Goal: Transaction & Acquisition: Purchase product/service

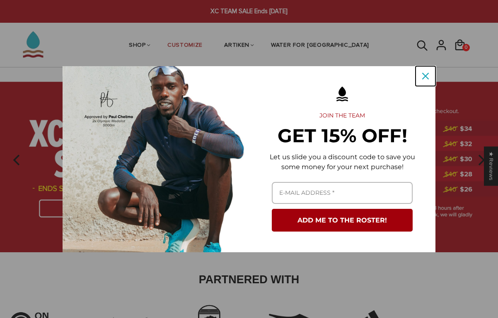
click at [429, 75] on div "Close" at bounding box center [425, 76] width 13 height 13
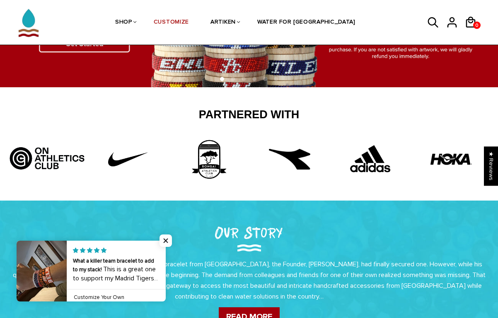
scroll to position [199, 0]
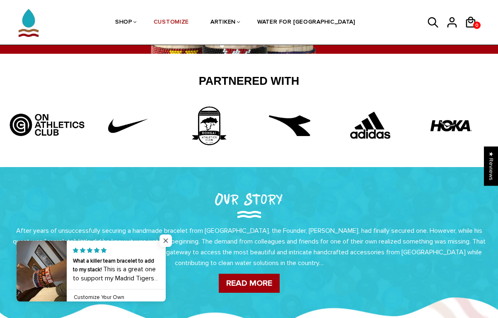
click at [168, 242] on span "Close popup widget" at bounding box center [165, 241] width 12 height 12
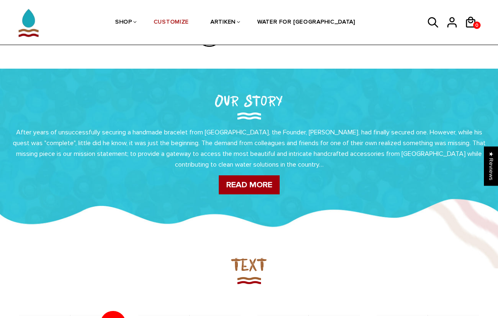
scroll to position [330, 0]
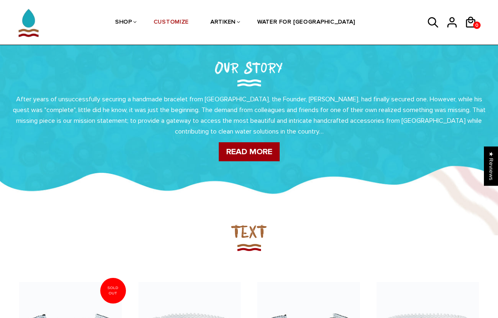
click at [193, 93] on div "Our Story After years of unsuccessfully securing a handmade bracelet from Kenya…" at bounding box center [249, 108] width 498 height 128
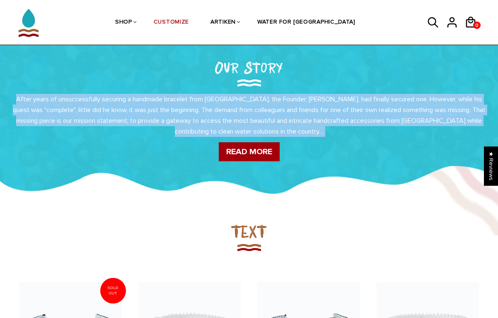
click at [222, 109] on p "After years of unsuccessfully securing a handmade bracelet from Kenya, the Foun…" at bounding box center [248, 115] width 473 height 43
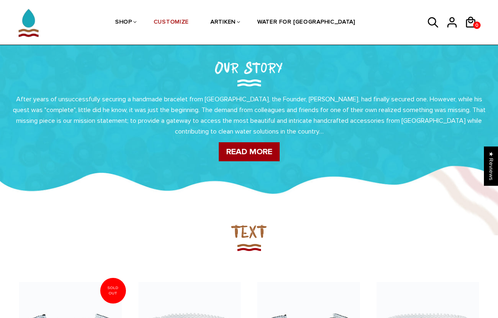
click at [222, 109] on p "After years of unsuccessfully securing a handmade bracelet from Kenya, the Foun…" at bounding box center [248, 115] width 473 height 43
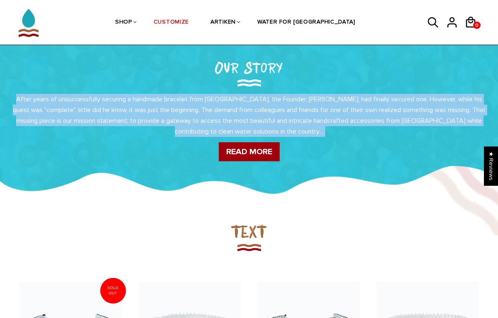
click at [245, 111] on p "After years of unsuccessfully securing a handmade bracelet from Kenya, the Foun…" at bounding box center [248, 115] width 473 height 43
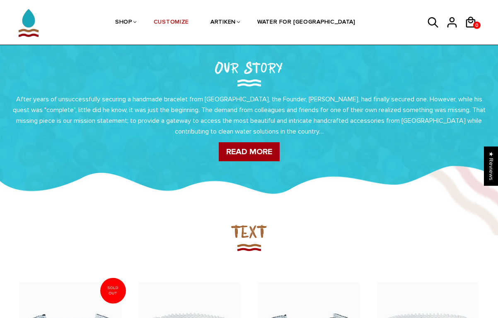
click at [253, 110] on p "After years of unsuccessfully securing a handmade bracelet from Kenya, the Foun…" at bounding box center [248, 115] width 473 height 43
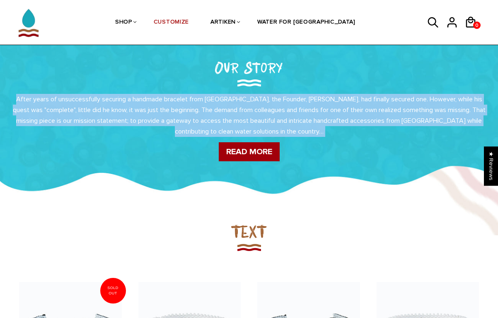
click at [250, 111] on p "After years of unsuccessfully securing a handmade bracelet from Kenya, the Foun…" at bounding box center [248, 115] width 473 height 43
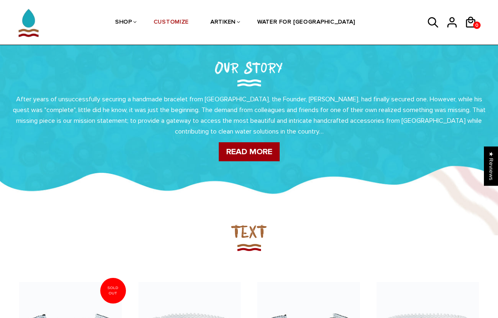
click at [250, 111] on p "After years of unsuccessfully securing a handmade bracelet from Kenya, the Foun…" at bounding box center [248, 115] width 473 height 43
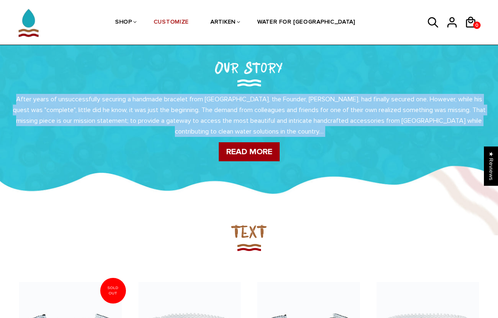
click at [250, 111] on p "After years of unsuccessfully securing a handmade bracelet from Kenya, the Foun…" at bounding box center [248, 115] width 473 height 43
click at [294, 120] on p "After years of unsuccessfully securing a handmade bracelet from Kenya, the Foun…" at bounding box center [248, 115] width 473 height 43
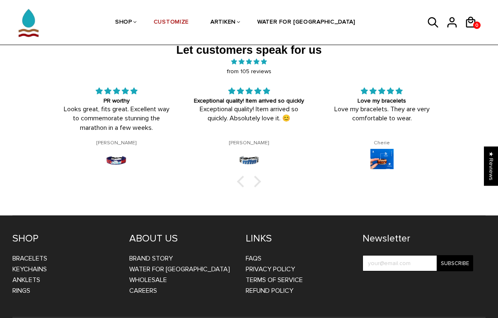
scroll to position [1206, 0]
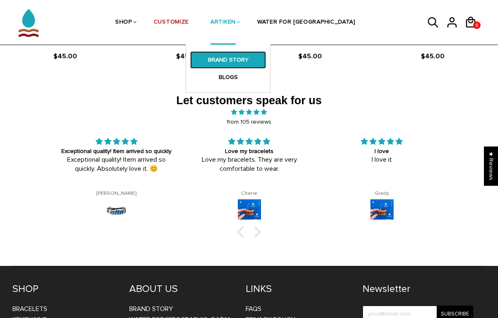
click at [256, 61] on link "BRAND STORY" at bounding box center [228, 59] width 76 height 17
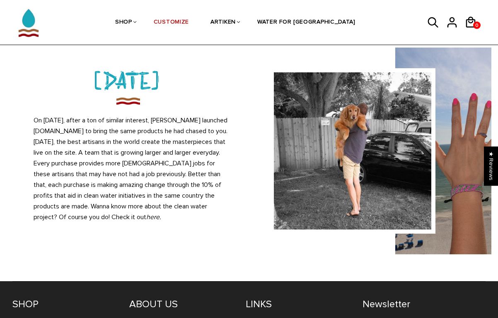
scroll to position [734, 0]
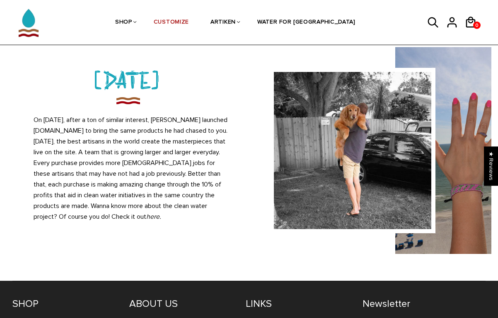
click at [198, 179] on p "On [DATE], after a ton of similar interest, [PERSON_NAME] launched [DOMAIN_NAME…" at bounding box center [132, 169] width 196 height 108
click at [198, 179] on p "On July 4, 2016, after a ton of similar interest, Chris launched ArtiKen.com to…" at bounding box center [132, 169] width 196 height 108
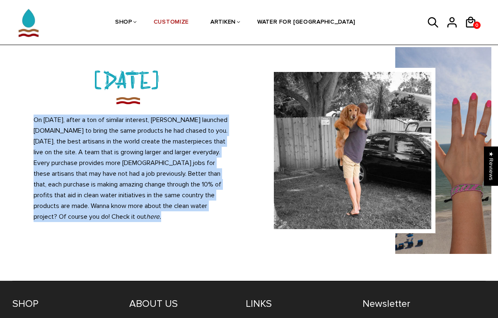
click at [198, 179] on p "On July 4, 2016, after a ton of similar interest, Chris launched ArtiKen.com to…" at bounding box center [132, 169] width 196 height 108
click at [153, 164] on p "On July 4, 2016, after a ton of similar interest, Chris launched ArtiKen.com to…" at bounding box center [132, 169] width 196 height 108
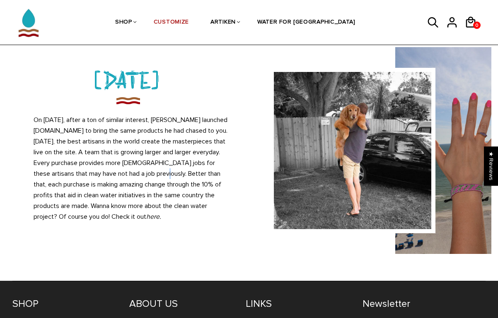
click at [153, 164] on p "On July 4, 2016, after a ton of similar interest, Chris launched ArtiKen.com to…" at bounding box center [132, 169] width 196 height 108
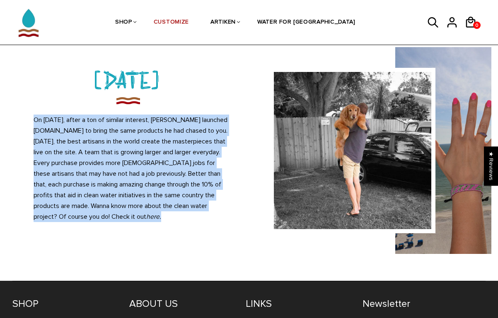
click at [153, 164] on p "On July 4, 2016, after a ton of similar interest, Chris launched ArtiKen.com to…" at bounding box center [132, 169] width 196 height 108
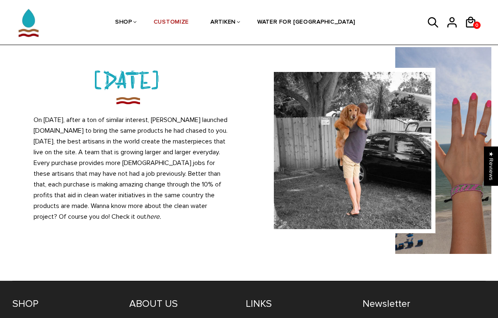
click at [136, 157] on p "On July 4, 2016, after a ton of similar interest, Chris launched ArtiKen.com to…" at bounding box center [132, 169] width 196 height 108
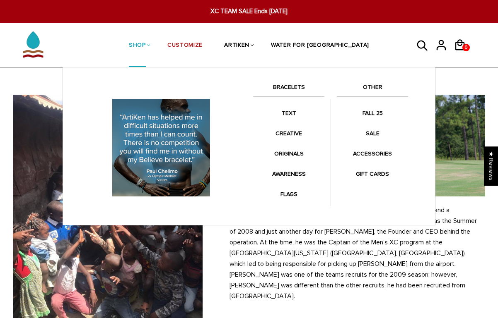
click at [291, 87] on link "BRACELETS" at bounding box center [288, 89] width 71 height 14
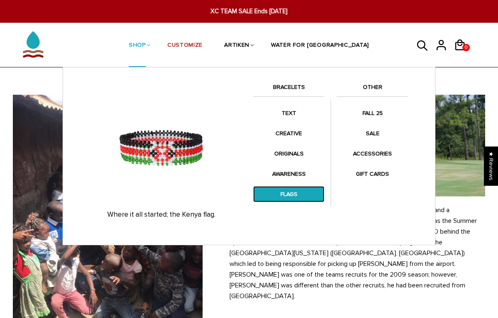
click at [289, 193] on link "FLAGS" at bounding box center [288, 194] width 71 height 16
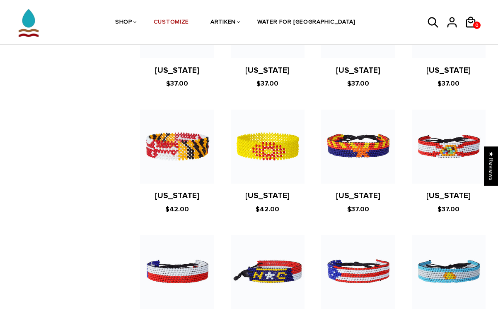
scroll to position [526, 0]
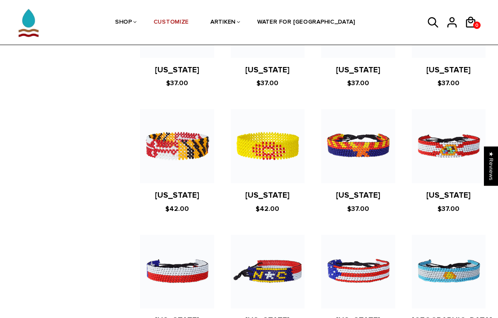
click at [460, 130] on figure at bounding box center [449, 146] width 74 height 74
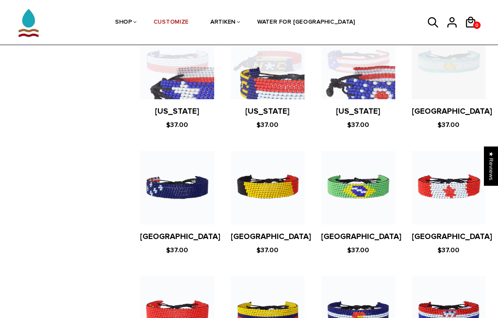
scroll to position [417, 0]
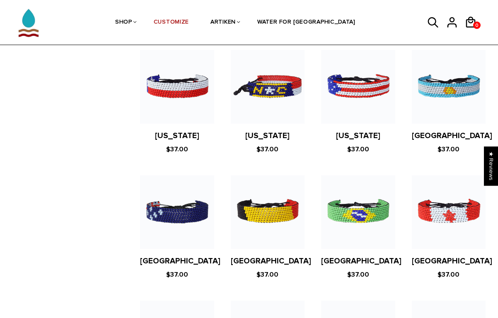
click at [433, 189] on figure at bounding box center [449, 213] width 74 height 74
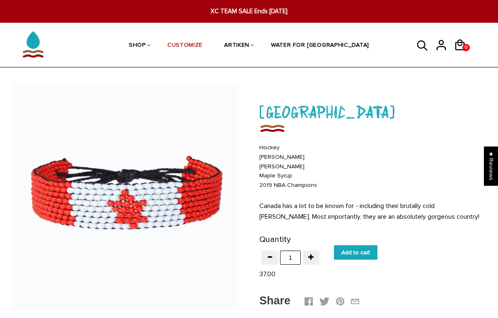
click at [419, 50] on icon at bounding box center [422, 46] width 12 height 20
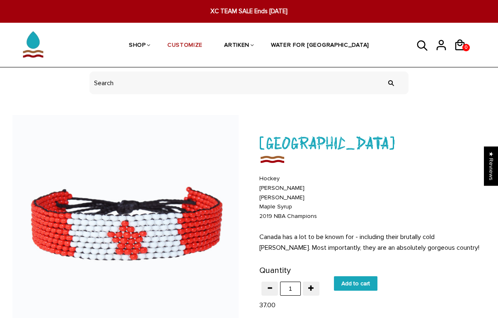
click at [267, 91] on input "header search" at bounding box center [248, 83] width 319 height 23
type input "[GEOGRAPHIC_DATA]"
click at [383, 67] on input "" at bounding box center [391, 82] width 17 height 31
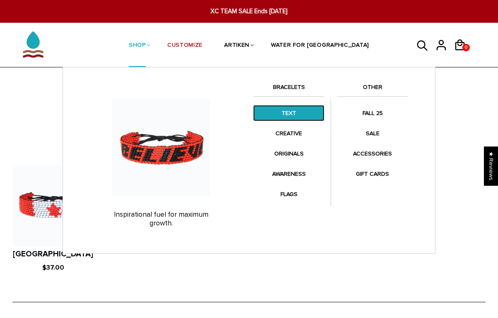
click at [287, 110] on link "TEXT" at bounding box center [288, 113] width 71 height 16
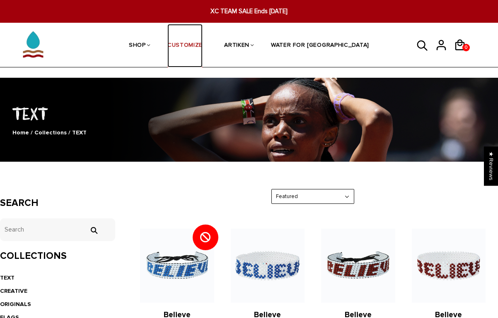
click at [201, 44] on link "CUSTOMIZE" at bounding box center [184, 46] width 35 height 44
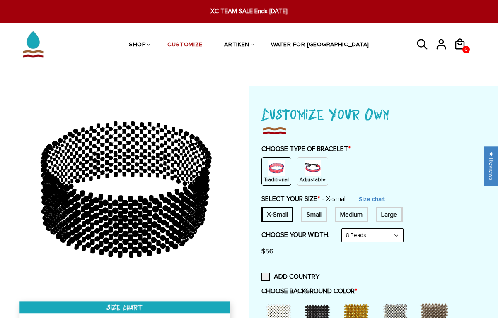
click at [312, 170] on img at bounding box center [312, 168] width 17 height 17
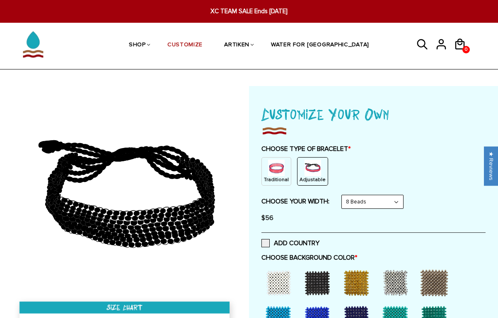
click at [279, 173] on img at bounding box center [276, 168] width 17 height 17
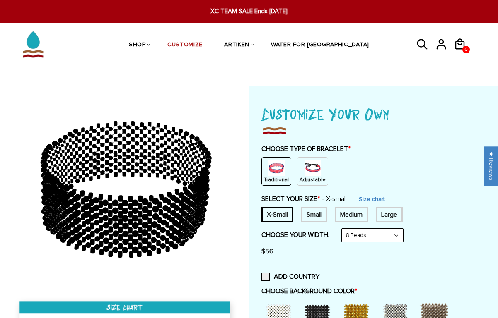
click at [356, 212] on div "Medium" at bounding box center [350, 214] width 33 height 15
click at [375, 197] on link "Size chart" at bounding box center [373, 199] width 26 height 7
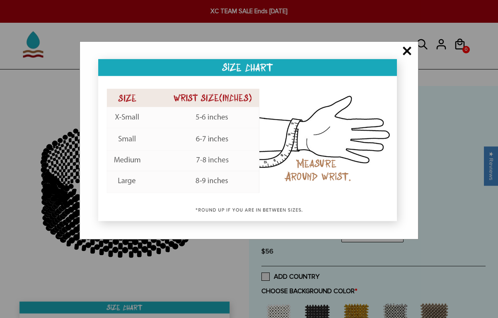
click at [406, 53] on span "×" at bounding box center [407, 52] width 10 height 8
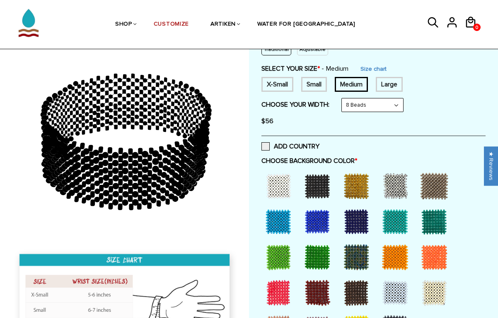
scroll to position [131, 0]
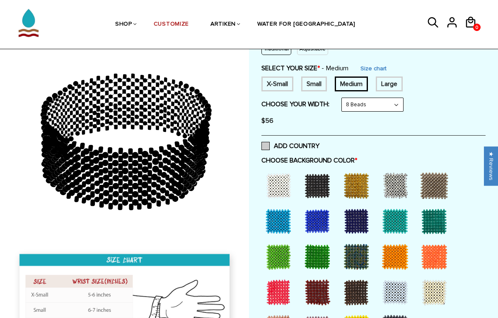
click at [267, 144] on span at bounding box center [265, 146] width 8 height 8
click at [319, 144] on input "ADD COUNTRY" at bounding box center [319, 144] width 0 height 0
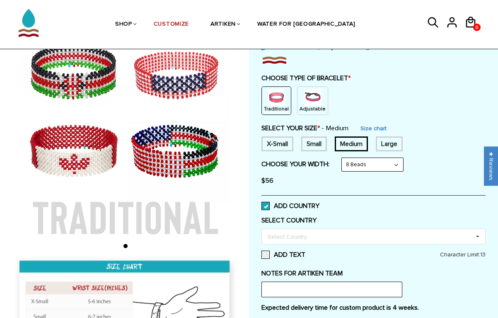
scroll to position [95, 0]
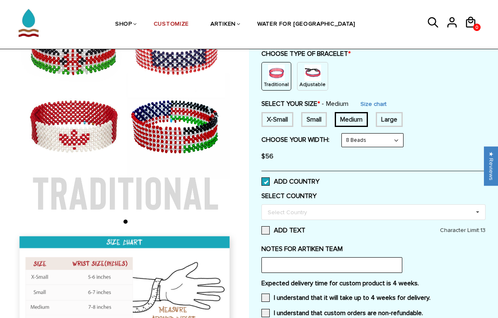
click at [70, 122] on img at bounding box center [125, 113] width 226 height 226
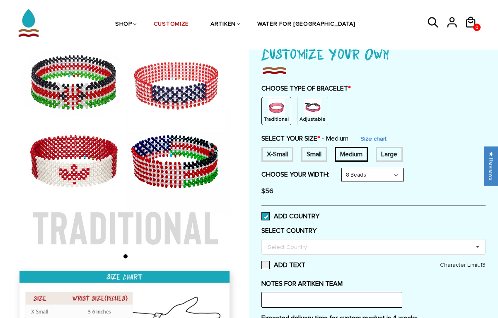
scroll to position [61, 0]
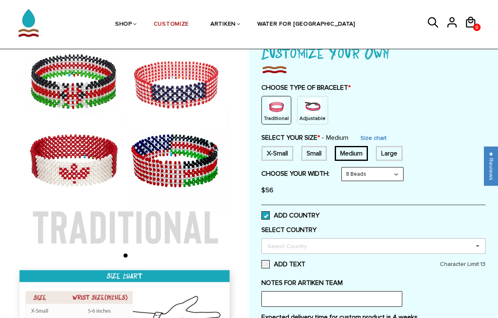
click at [305, 249] on div "Select Country" at bounding box center [291, 246] width 53 height 10
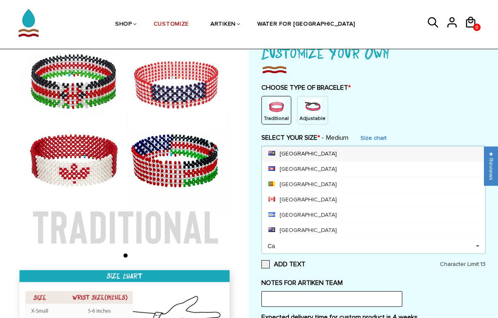
scroll to position [0, 0]
type input "C"
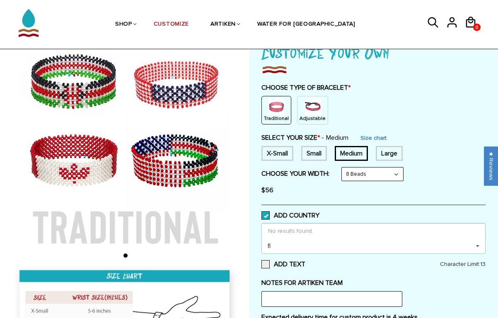
type input "f"
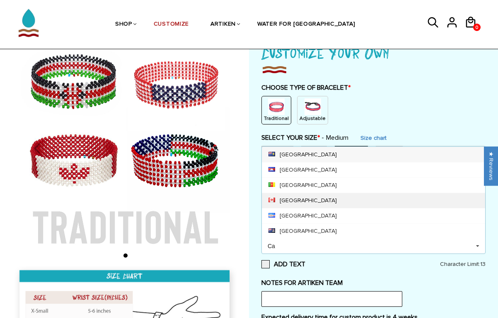
type input "Ca"
click at [278, 205] on div "Canada" at bounding box center [373, 200] width 223 height 15
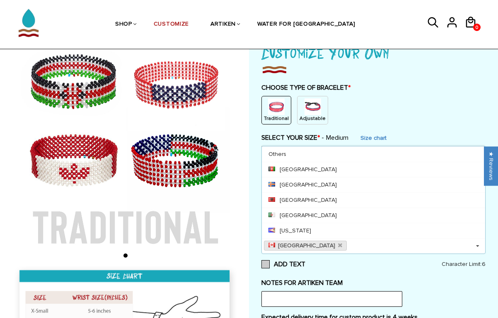
click at [322, 261] on label "ADD TEXT" at bounding box center [373, 264] width 224 height 8
click at [305, 262] on input "ADD TEXT" at bounding box center [305, 262] width 0 height 0
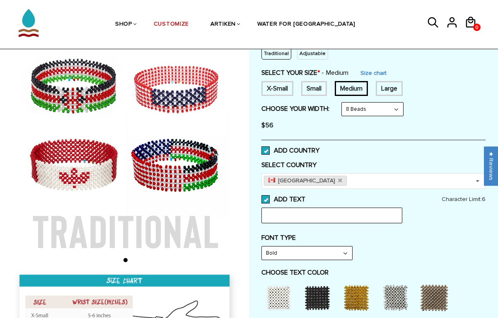
scroll to position [127, 0]
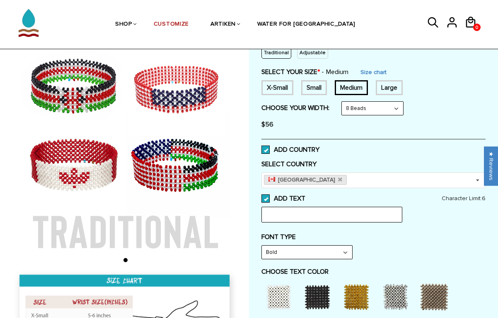
click at [268, 200] on span at bounding box center [265, 199] width 8 height 8
click at [305, 196] on input "ADD TEXT" at bounding box center [305, 196] width 0 height 0
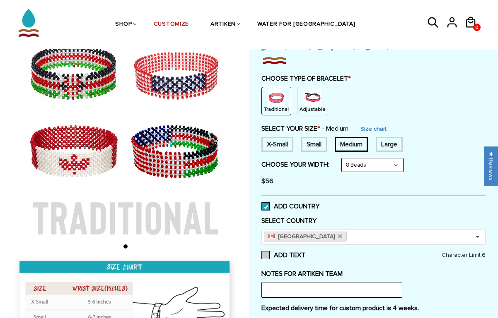
scroll to position [42, 0]
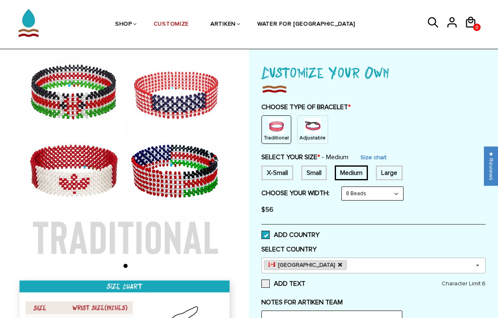
click at [338, 267] on icon at bounding box center [340, 264] width 4 height 5
click at [313, 272] on div "Select Country Others Afghanistan Aland Islands Albania Algeria American Samoa …" at bounding box center [373, 266] width 224 height 16
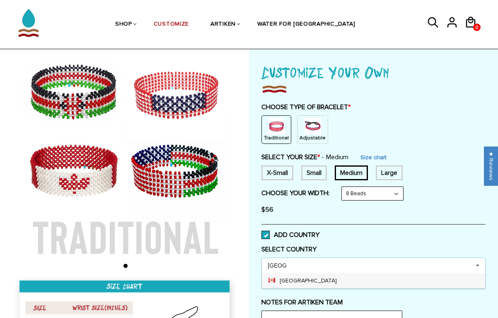
type input "canada"
click at [289, 281] on div "Canada" at bounding box center [373, 280] width 223 height 15
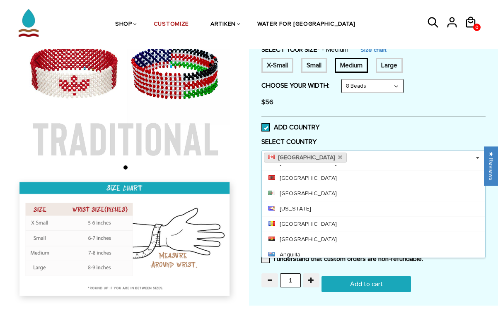
scroll to position [48, 0]
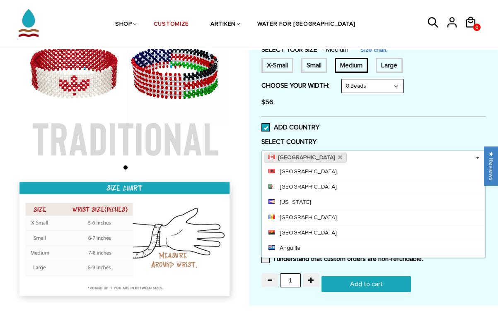
click at [436, 103] on div "$56" at bounding box center [373, 102] width 224 height 17
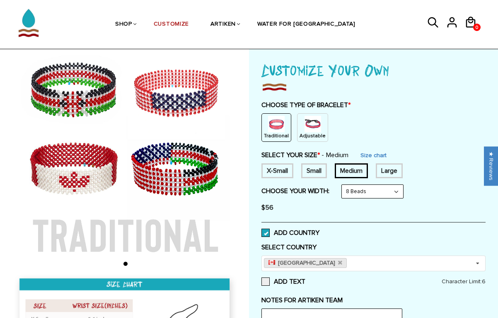
scroll to position [43, 0]
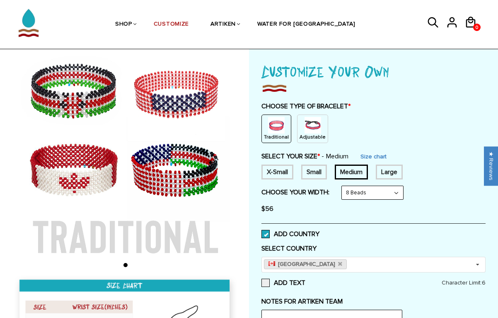
click at [356, 193] on select "8 Beads 6 Beads 10 Beads" at bounding box center [372, 192] width 61 height 13
click at [343, 186] on select "8 Beads 6 Beads 10 Beads" at bounding box center [372, 192] width 61 height 13
click at [360, 190] on select "8 Beads 6 Beads 10 Beads" at bounding box center [372, 192] width 61 height 13
select select "8-beads"
click at [343, 186] on select "8 Beads 6 Beads 10 Beads" at bounding box center [372, 192] width 61 height 13
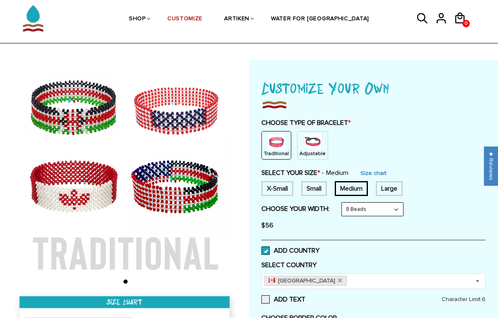
scroll to position [0, 0]
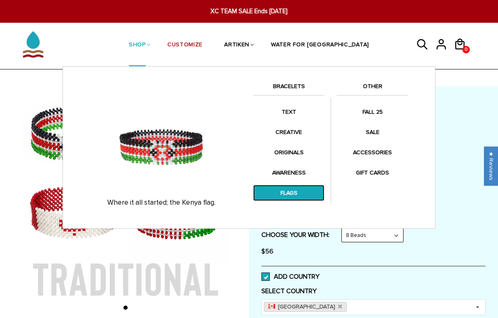
click at [283, 189] on link "FLAGS" at bounding box center [288, 193] width 71 height 16
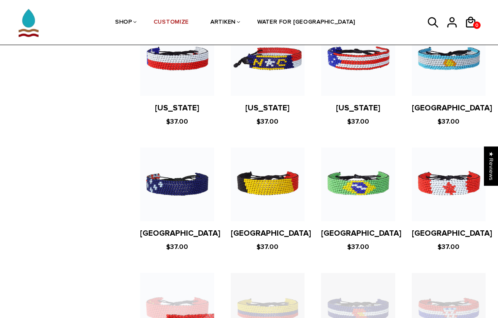
scroll to position [740, 0]
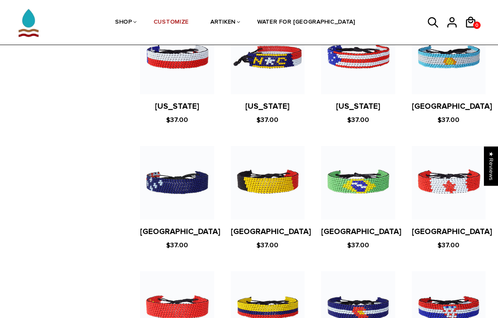
click at [439, 173] on figure at bounding box center [449, 183] width 74 height 74
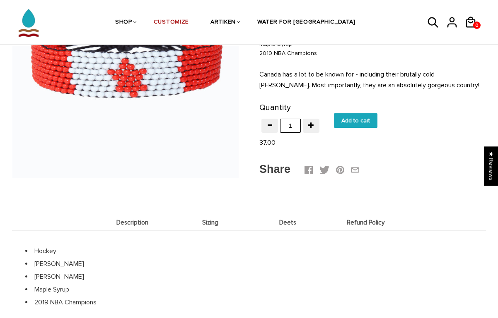
scroll to position [133, 0]
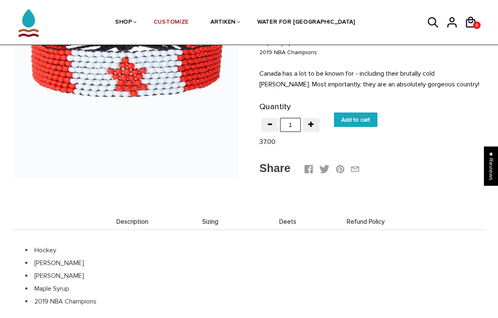
click at [206, 226] on li "Sizing" at bounding box center [210, 222] width 78 height 16
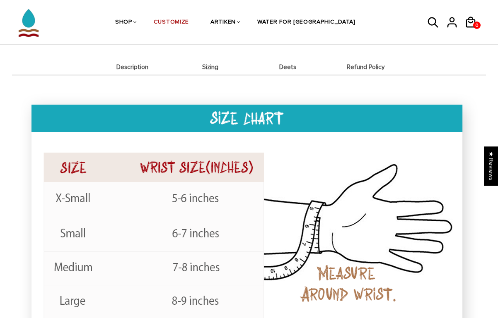
scroll to position [289, 0]
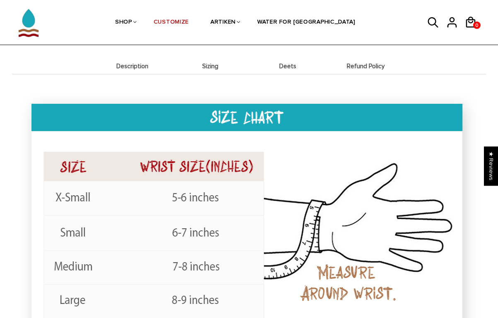
click at [286, 67] on span "Deets" at bounding box center [288, 66] width 74 height 7
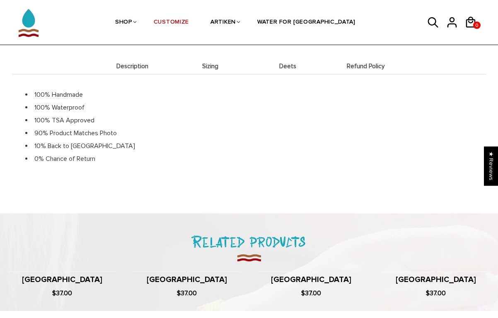
click at [353, 66] on span "Refund Policy" at bounding box center [366, 66] width 74 height 7
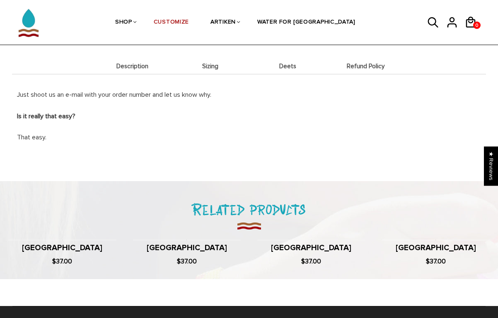
click at [136, 73] on li "Description" at bounding box center [133, 66] width 78 height 16
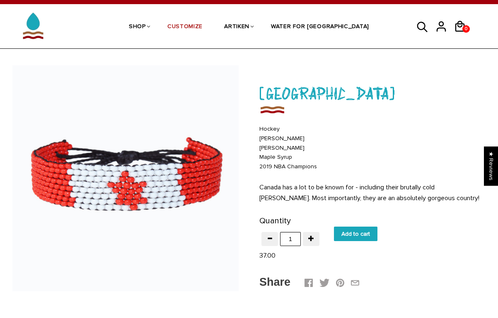
scroll to position [0, 0]
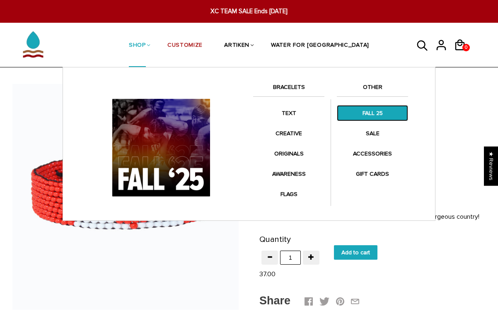
click at [373, 114] on link "FALL 25" at bounding box center [372, 113] width 71 height 16
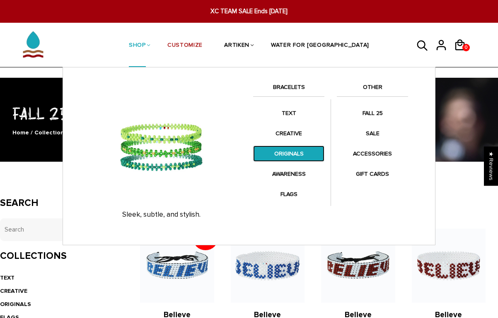
click at [301, 150] on link "ORIGINALS" at bounding box center [288, 154] width 71 height 16
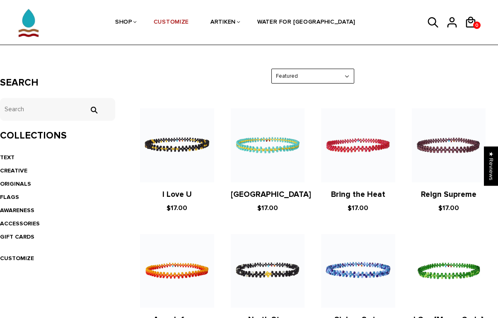
scroll to position [130, 0]
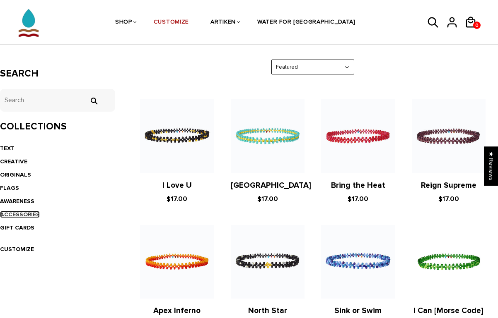
click at [23, 217] on link "ACCESSORIES" at bounding box center [20, 214] width 40 height 7
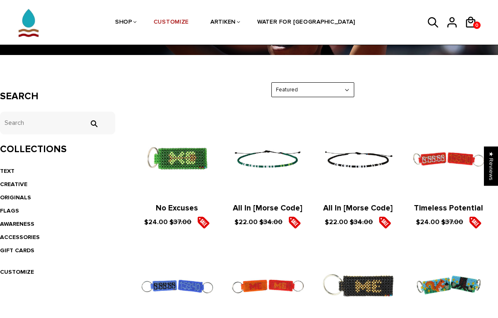
scroll to position [108, 0]
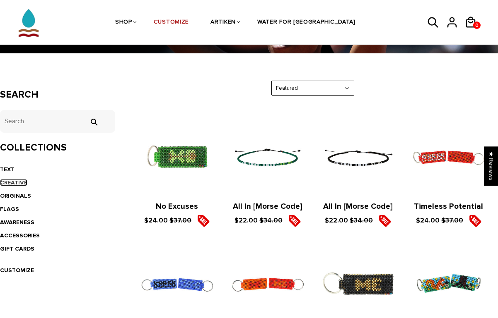
click at [10, 183] on link "CREATIVE" at bounding box center [13, 182] width 27 height 7
